Goal: Task Accomplishment & Management: Complete application form

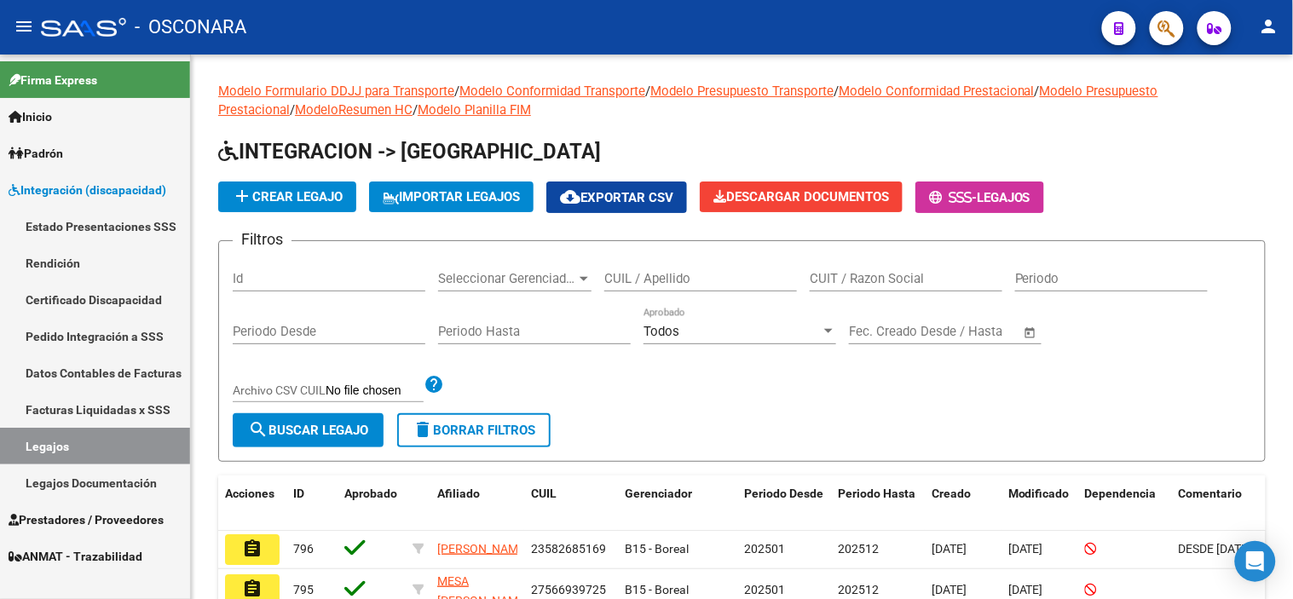
click at [102, 300] on link "Certificado Discapacidad" at bounding box center [95, 299] width 190 height 37
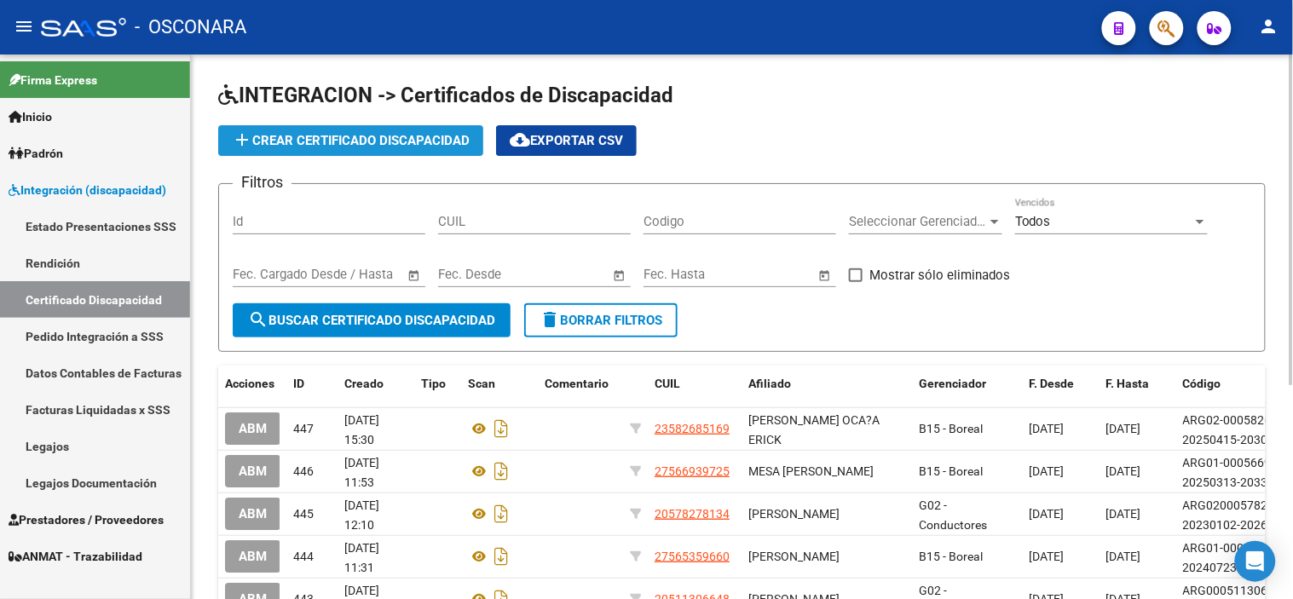
click at [332, 130] on button "add Crear Certificado Discapacidad" at bounding box center [350, 140] width 265 height 31
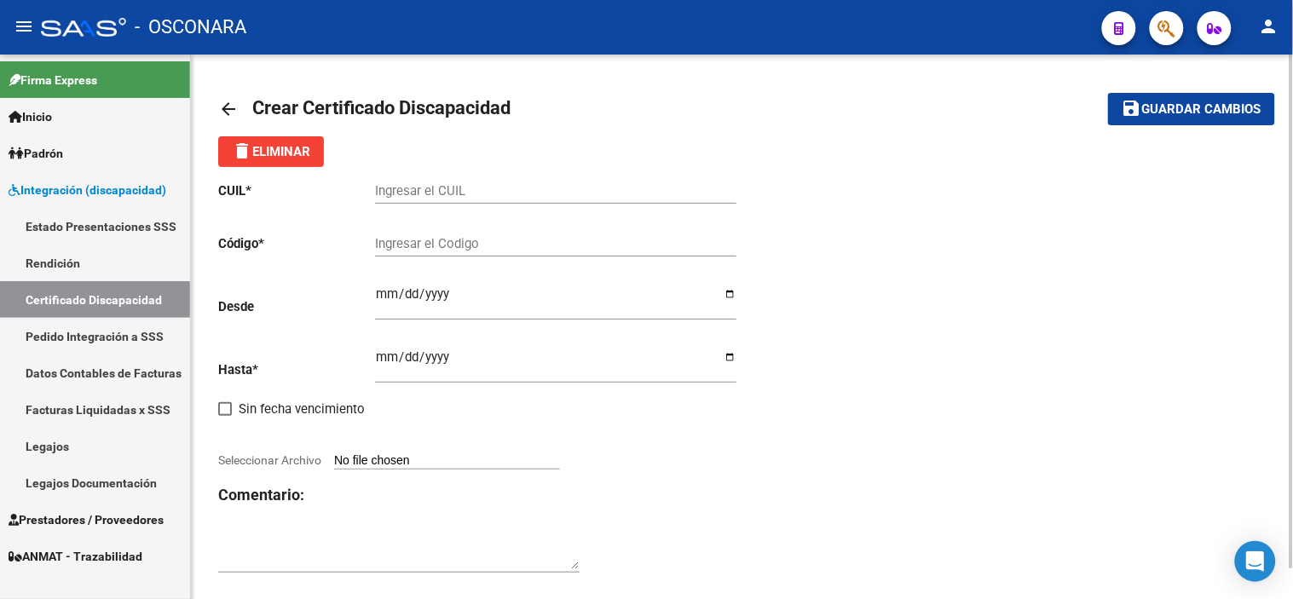
click at [560, 191] on input "Ingresar el CUIL" at bounding box center [555, 190] width 361 height 15
paste input "27-59272993-3"
type input "27-59272993-3"
paste input "ARG-01-00059272993-20250426- 20280426"
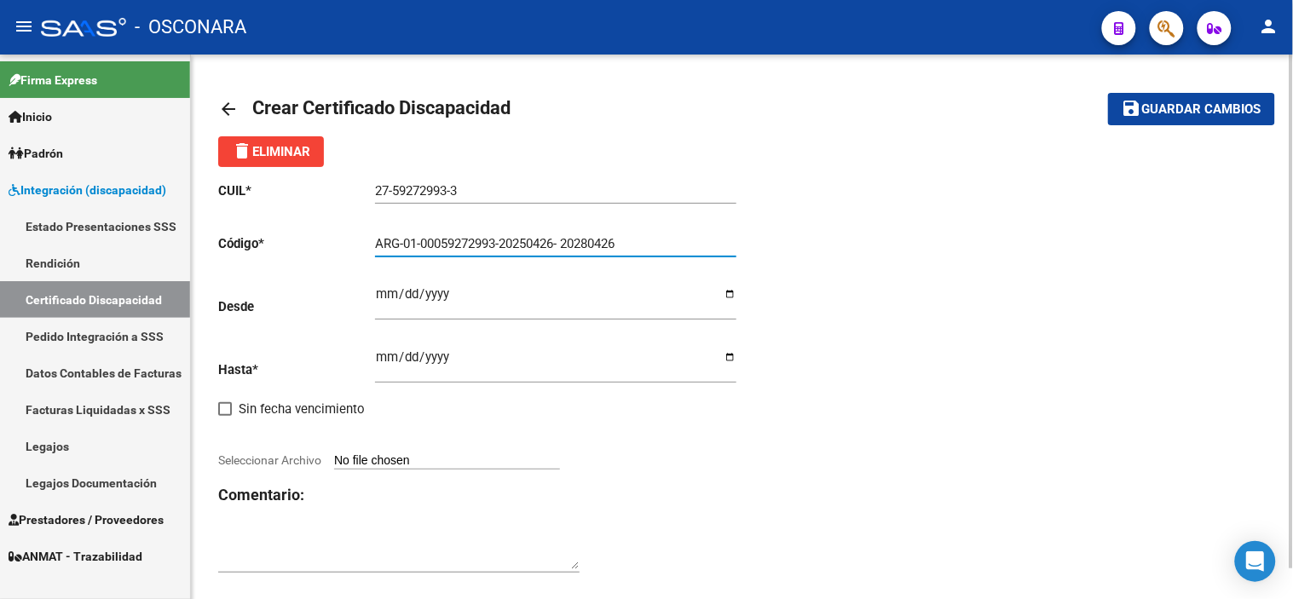
type input "ARG-01-00059272993-20250426- 20280426"
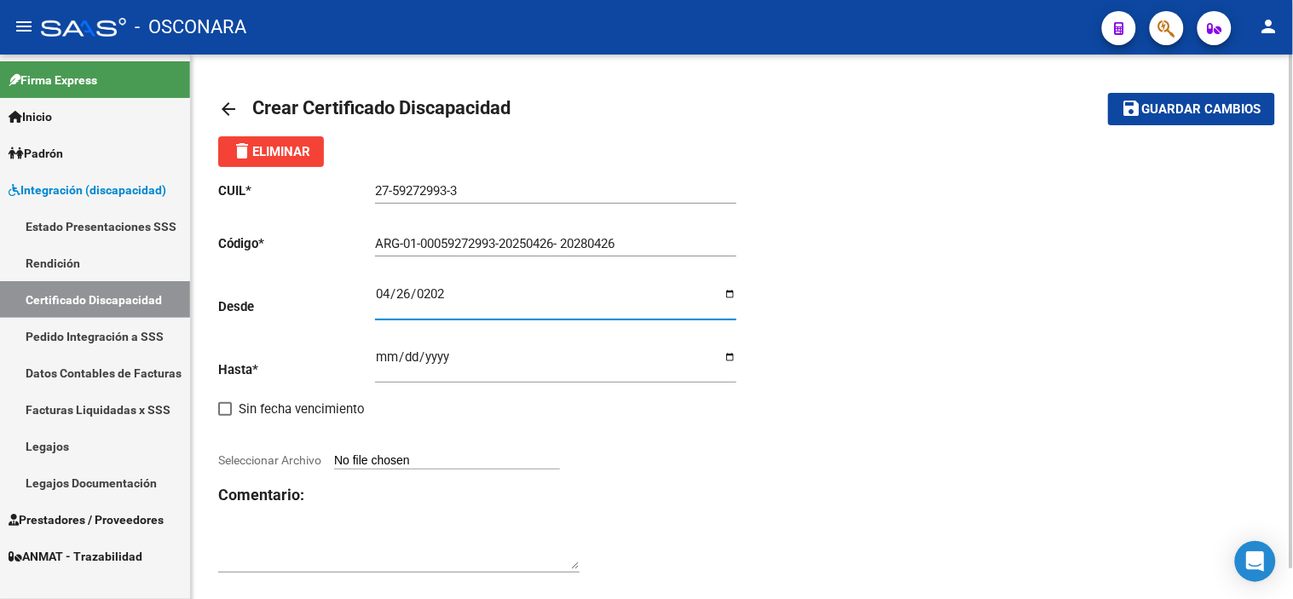
type input "[DATE]"
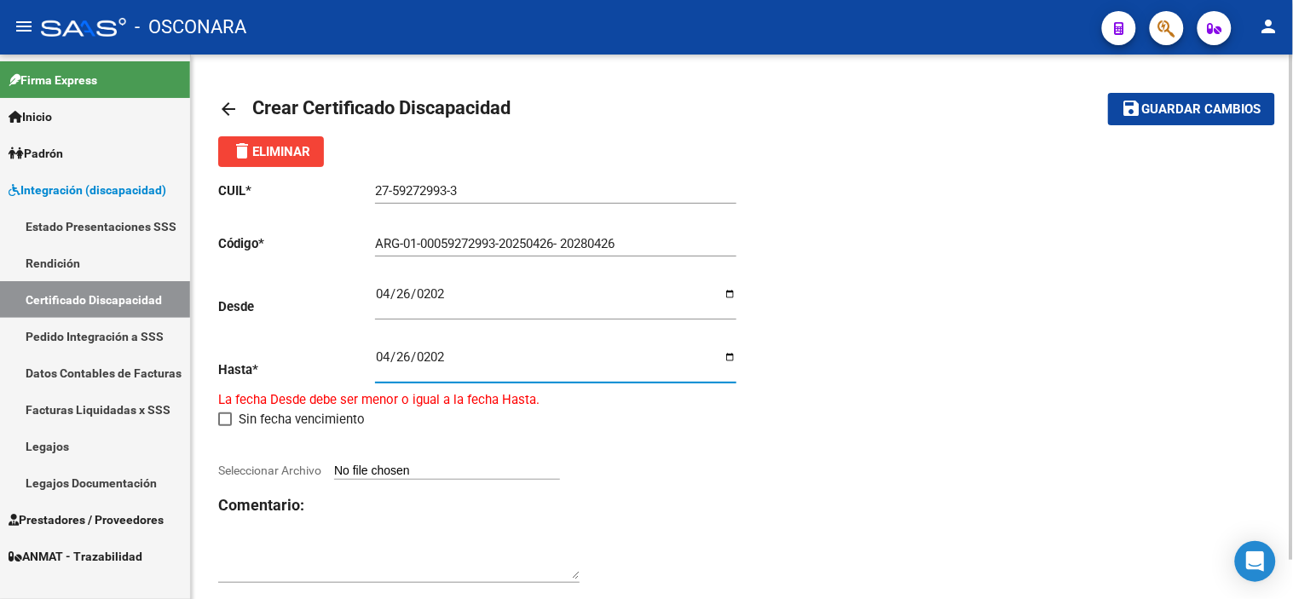
type input "[DATE]"
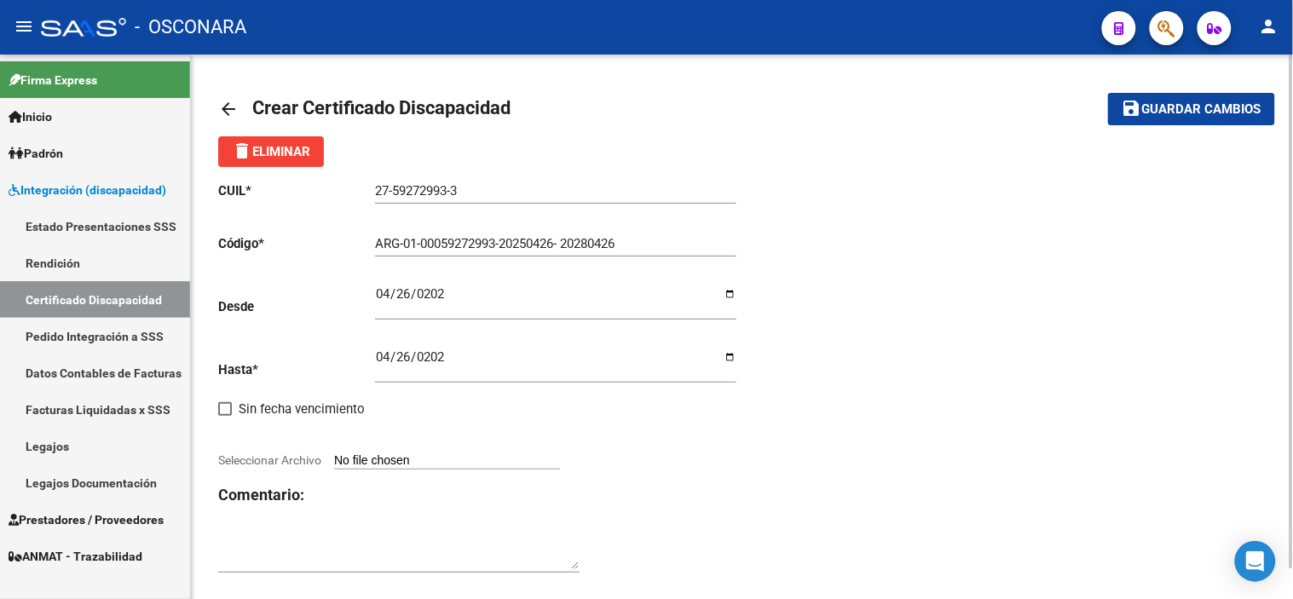
click at [430, 461] on input "Seleccionar Archivo" at bounding box center [447, 461] width 226 height 16
type input "C:\fakepath\59272993_children_cud_vaccines_pdf_v1_251014_133708.pdf"
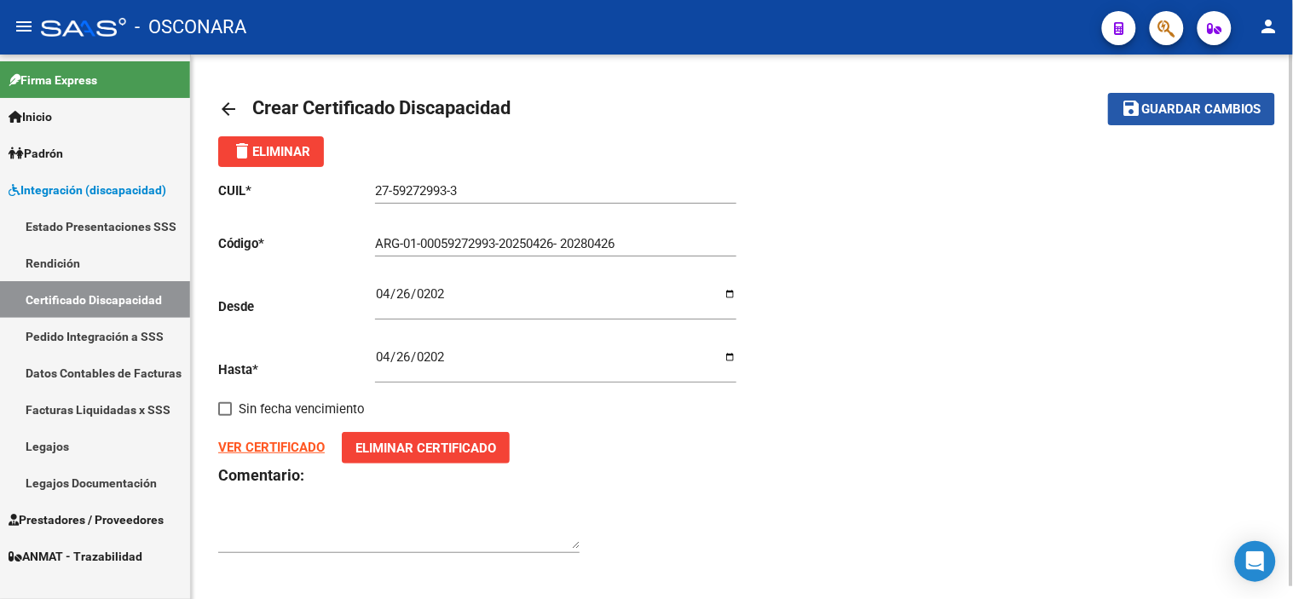
click at [1172, 107] on span "Guardar cambios" at bounding box center [1201, 109] width 119 height 15
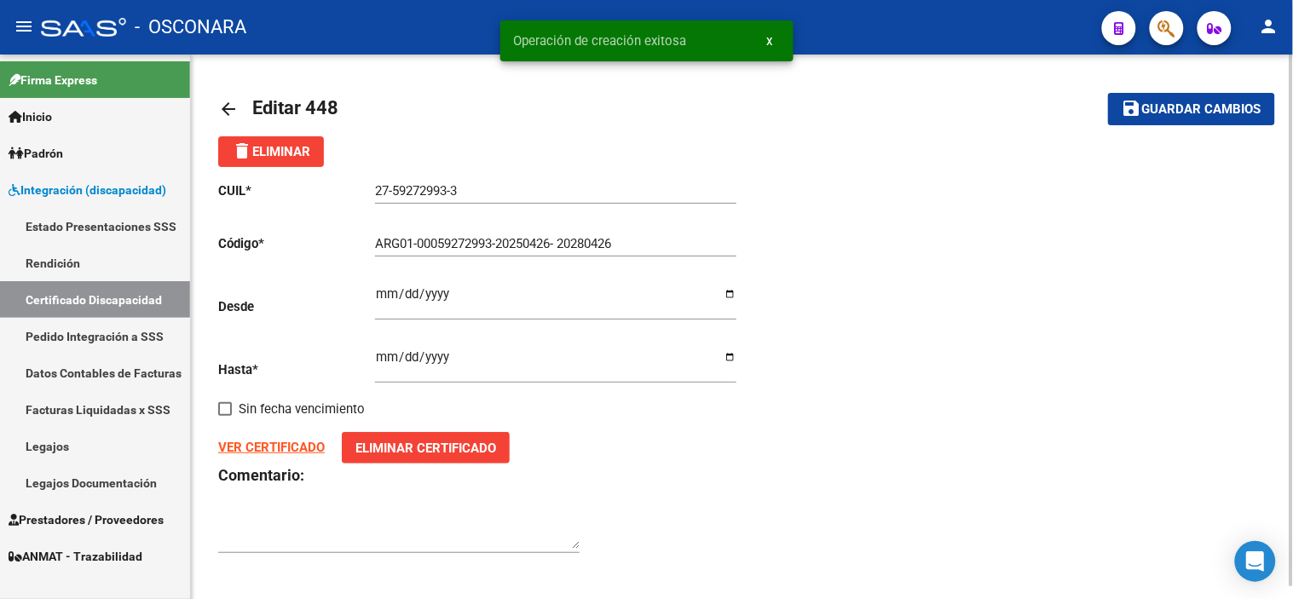
click at [222, 109] on mat-icon "arrow_back" at bounding box center [228, 109] width 20 height 20
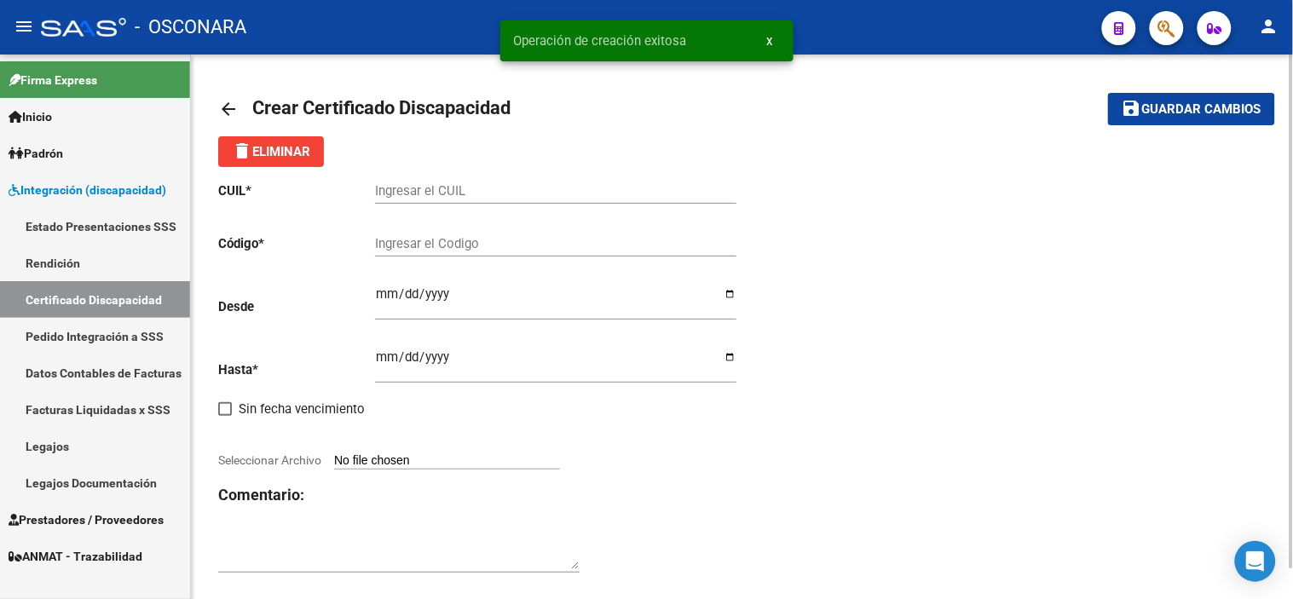
click at [215, 112] on div "arrow_back Crear Certificado Discapacidad save Guardar cambios delete Eliminar …" at bounding box center [742, 342] width 1102 height 575
click at [225, 109] on mat-icon "arrow_back" at bounding box center [228, 109] width 20 height 20
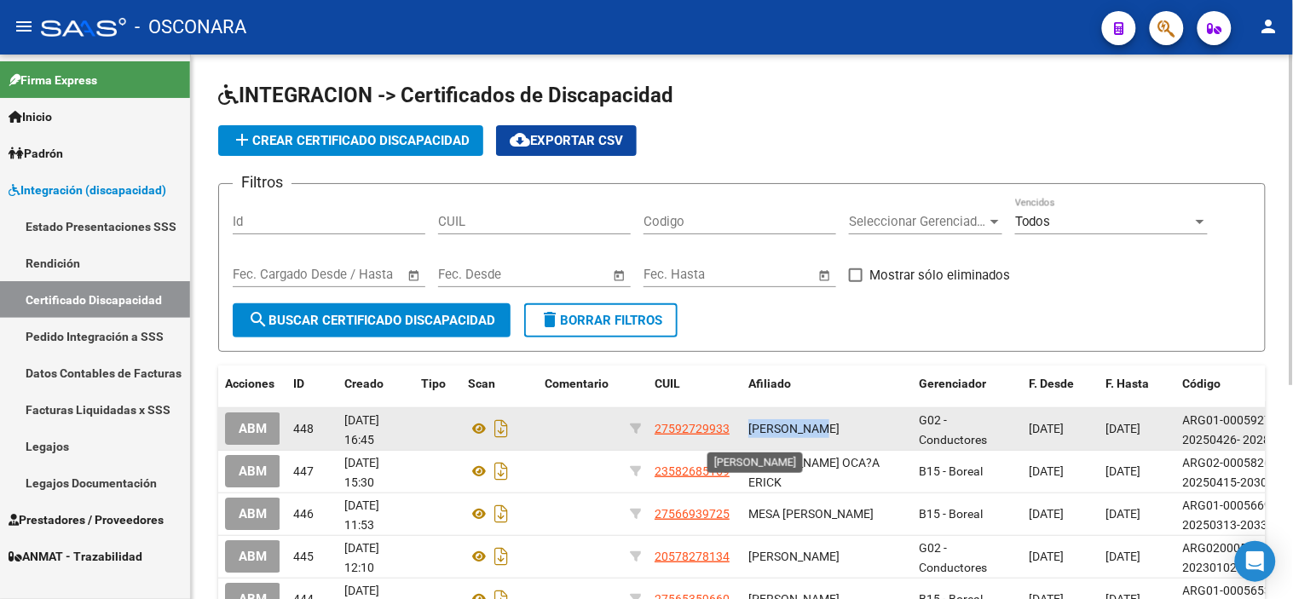
drag, startPoint x: 747, startPoint y: 419, endPoint x: 829, endPoint y: 421, distance: 81.8
click at [829, 422] on span "[PERSON_NAME]" at bounding box center [793, 429] width 91 height 14
drag, startPoint x: 833, startPoint y: 419, endPoint x: 750, endPoint y: 418, distance: 82.7
click at [750, 419] on div "[PERSON_NAME]" at bounding box center [826, 429] width 157 height 20
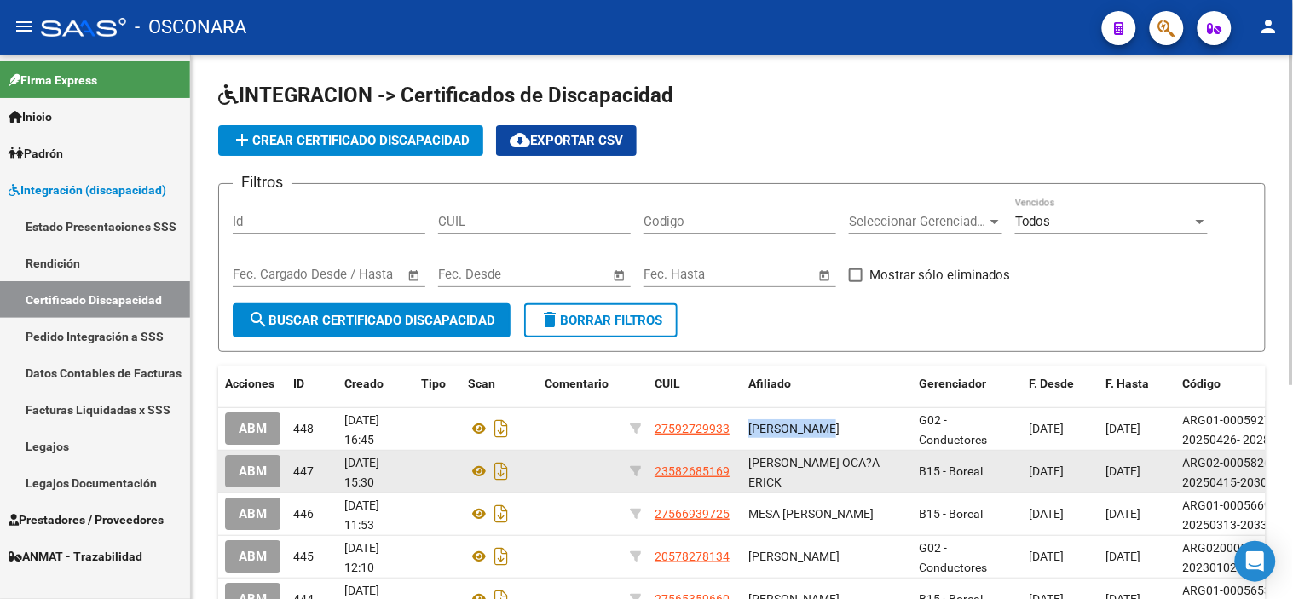
copy span "[PERSON_NAME]"
